Goal: Communication & Community: Answer question/provide support

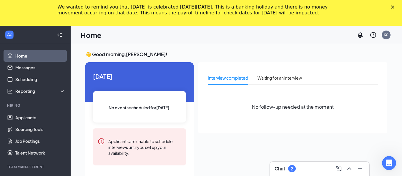
click at [285, 172] on div "Chat 2" at bounding box center [284, 168] width 21 height 7
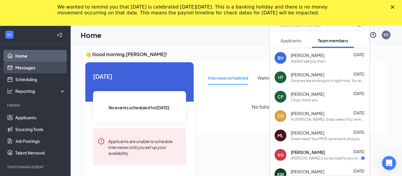
click at [36, 68] on link "Messages" at bounding box center [40, 68] width 50 height 12
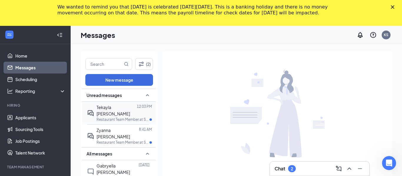
click at [131, 117] on p "Restaurant Team Member at Store #2588" at bounding box center [122, 119] width 53 height 5
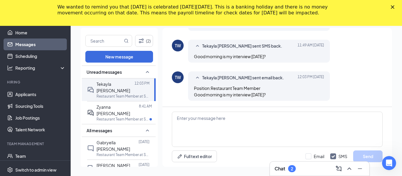
scroll to position [25, 0]
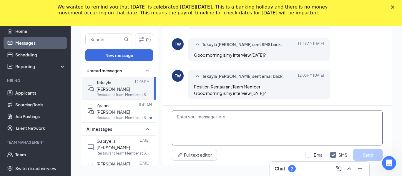
click at [221, 137] on textarea at bounding box center [277, 127] width 211 height 35
type textarea "w"
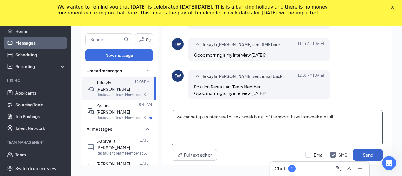
type textarea "we can set up an interview for next week but all of the spots I have this week …"
click at [372, 158] on button "Send" at bounding box center [367, 155] width 29 height 12
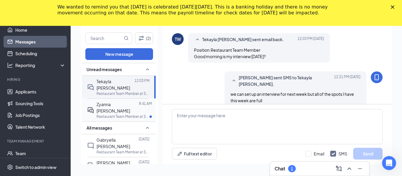
scroll to position [170, 0]
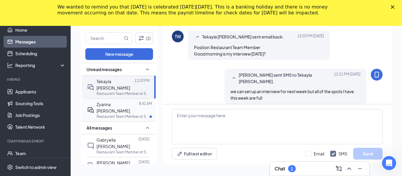
click at [121, 101] on div "Zyanna [PERSON_NAME]" at bounding box center [117, 107] width 42 height 13
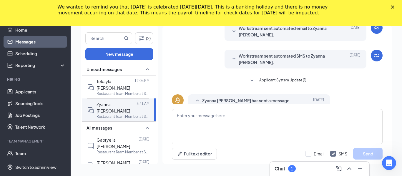
scroll to position [41, 0]
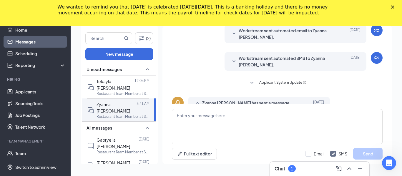
click at [348, 88] on div "Applicant System Update (1) Zyanna Clinkscale isn't able to schedule an intervi…" at bounding box center [277, 67] width 211 height 181
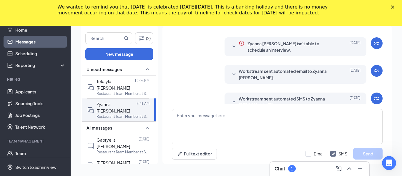
scroll to position [94, 0]
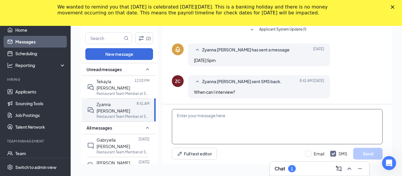
click at [194, 133] on textarea at bounding box center [277, 126] width 211 height 35
type textarea "w"
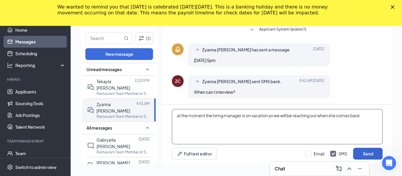
type textarea "at the moment the hiring manager is on vacation so we will be reaching out when…"
click at [370, 155] on button "Send" at bounding box center [367, 154] width 29 height 12
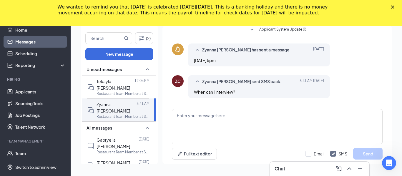
scroll to position [138, 0]
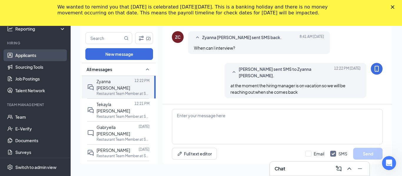
scroll to position [39, 0]
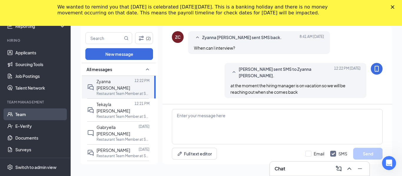
click at [28, 115] on link "Team" at bounding box center [40, 114] width 50 height 12
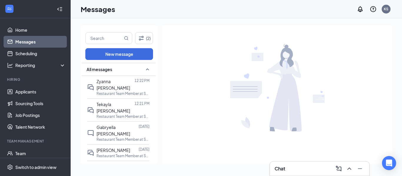
click at [39, 41] on link "Messages" at bounding box center [40, 42] width 50 height 12
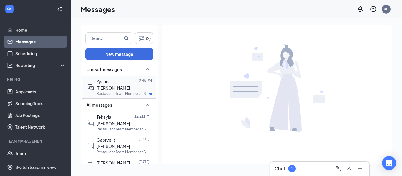
click at [124, 91] on p "Restaurant Team Member at Store #2588" at bounding box center [122, 93] width 53 height 5
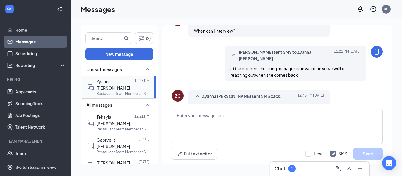
scroll to position [170, 0]
